Goal: Task Accomplishment & Management: Manage account settings

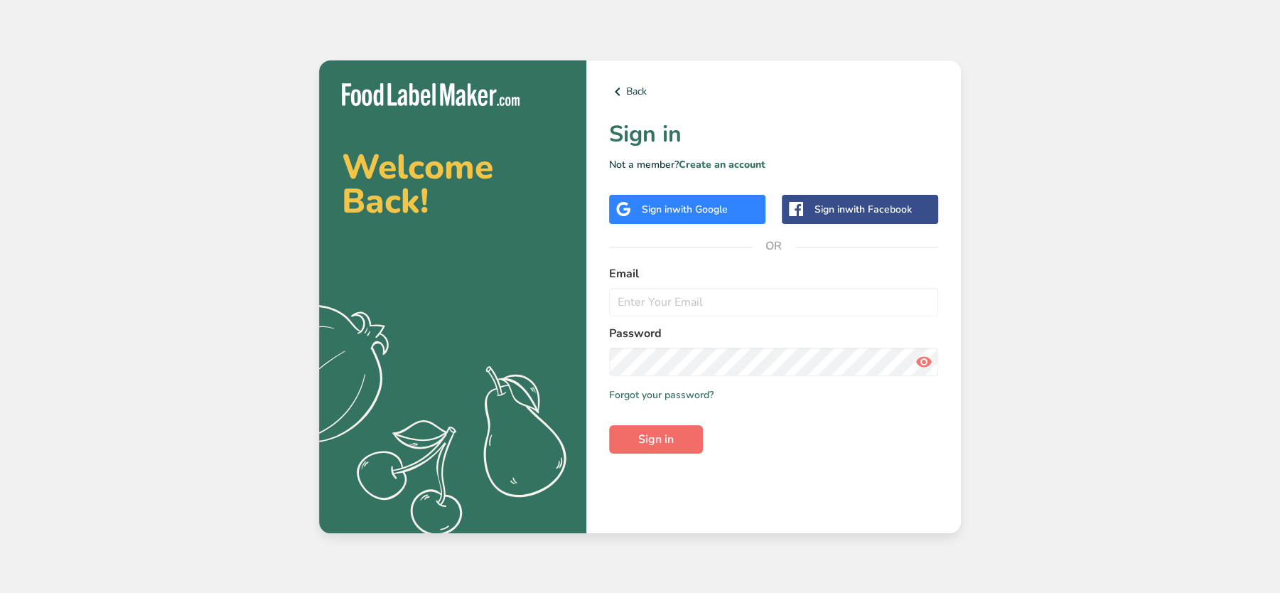
type input "[EMAIL_ADDRESS][DOMAIN_NAME]"
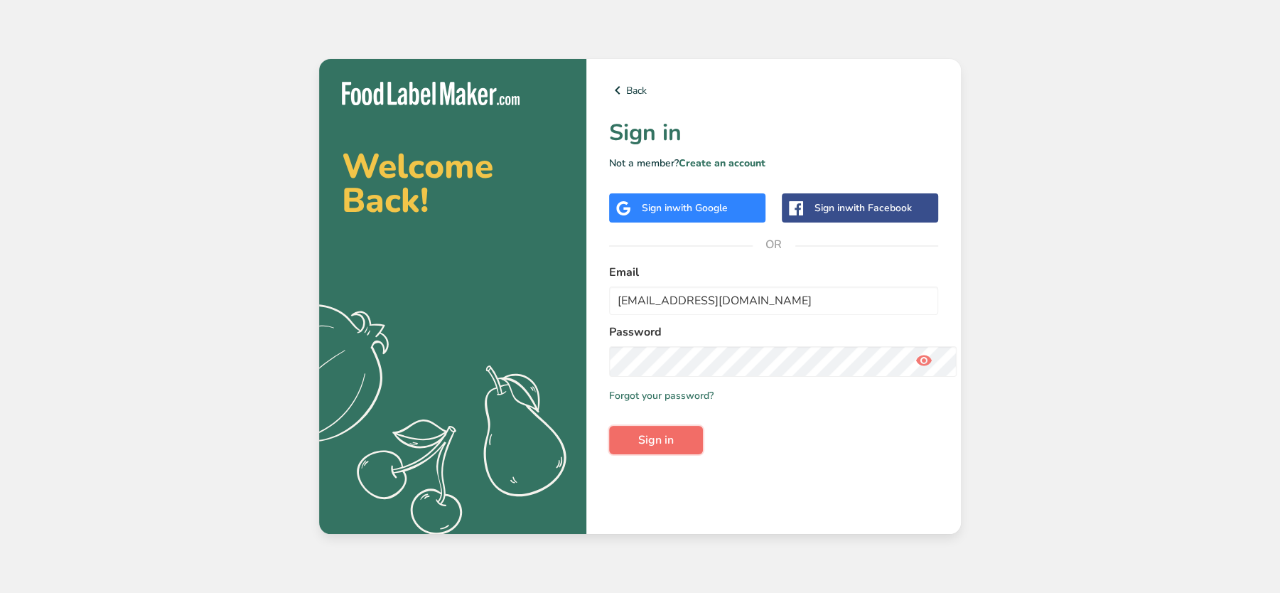
click at [684, 438] on button "Sign in" at bounding box center [656, 440] width 94 height 28
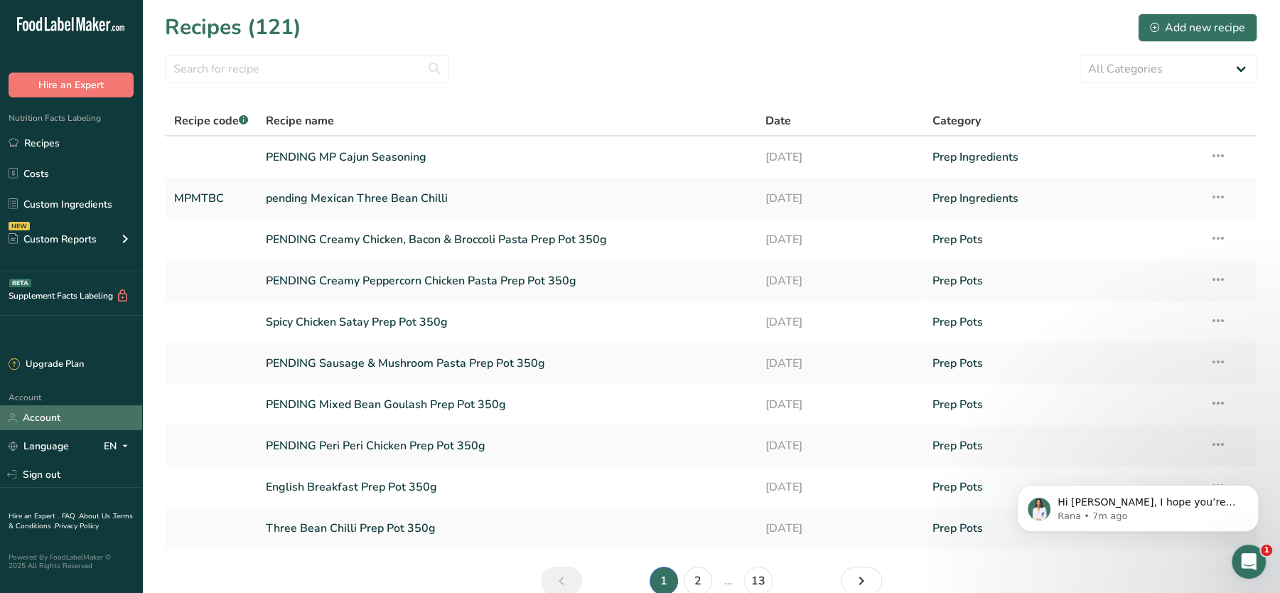
click at [53, 424] on link "Account" at bounding box center [71, 417] width 142 height 25
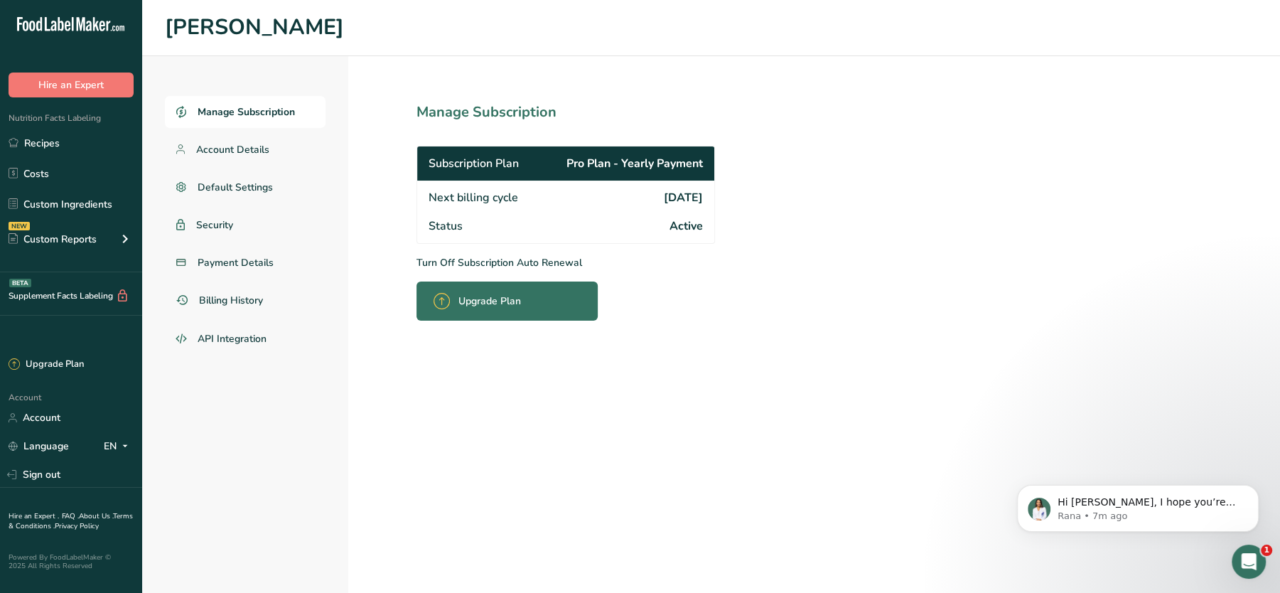
drag, startPoint x: 448, startPoint y: 200, endPoint x: 725, endPoint y: 188, distance: 277.5
click at [725, 188] on section "Manage Subscription Subscription Plan Pro Plan - Yearly Payment Next billing cy…" at bounding box center [597, 324] width 498 height 537
click at [707, 383] on section "Manage Subscription Subscription Plan Pro Plan - Yearly Payment Next billing cy…" at bounding box center [597, 324] width 498 height 537
click at [1129, 510] on p "Hi [PERSON_NAME], I hope you’re doing well. I’ve reviewed the issue with our te…" at bounding box center [1149, 502] width 183 height 14
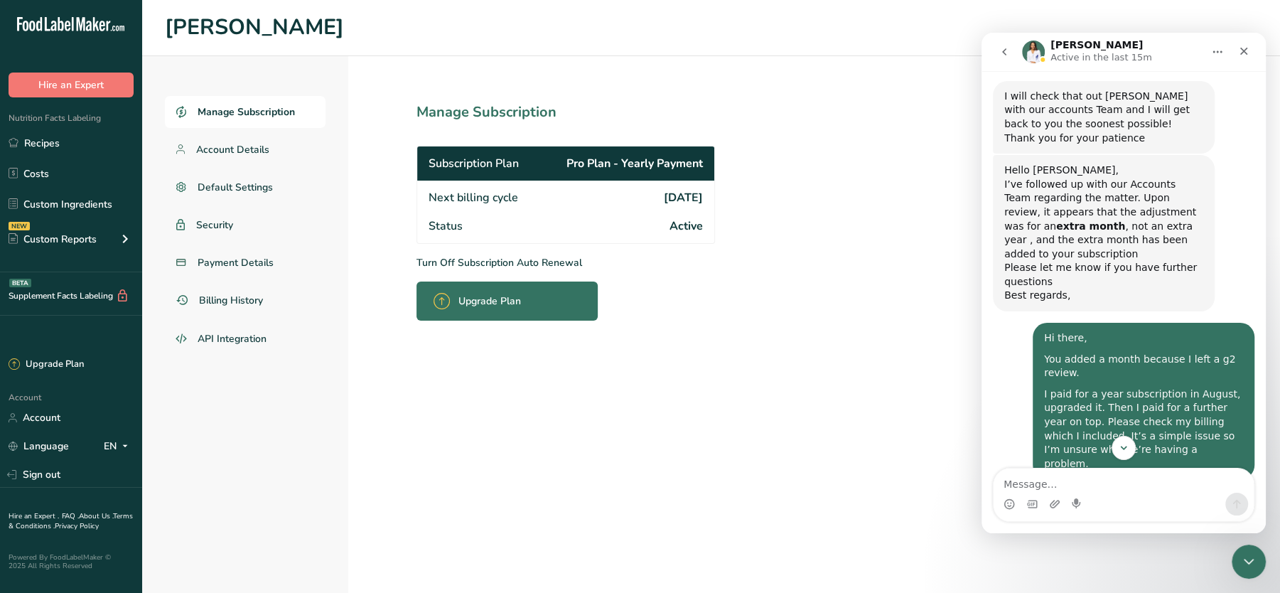
scroll to position [2463, 0]
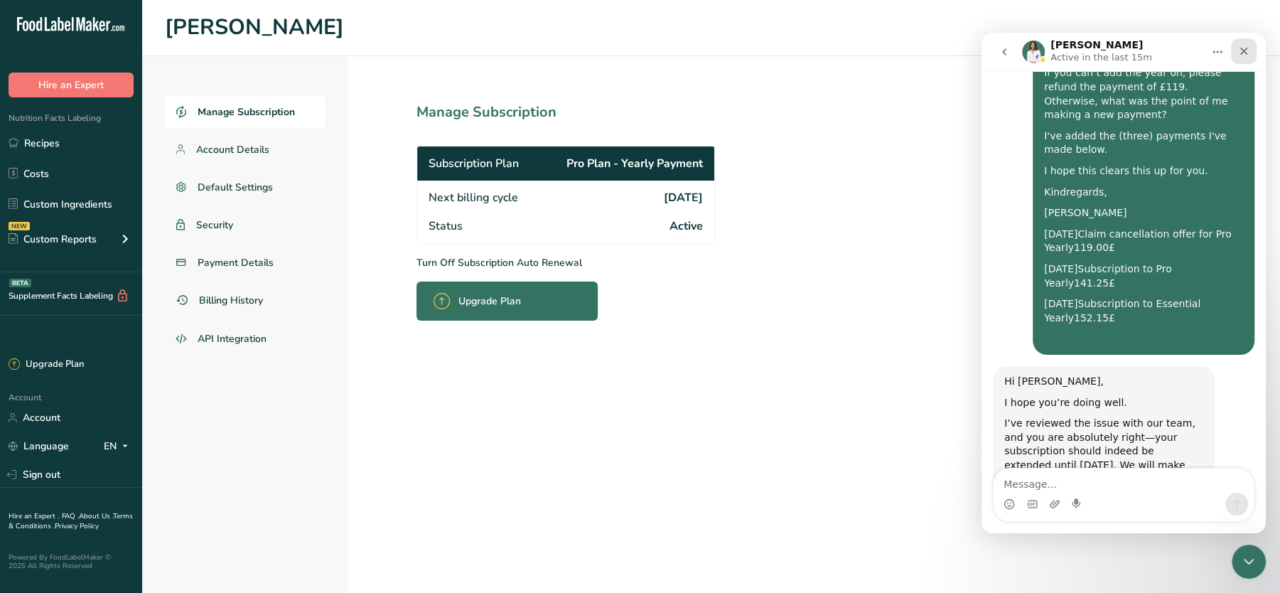
click at [1239, 52] on icon "Close" at bounding box center [1243, 50] width 11 height 11
